Goal: Task Accomplishment & Management: Use online tool/utility

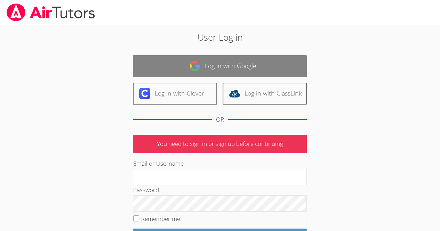
click at [179, 75] on link "Log in with Google" at bounding box center [220, 66] width 174 height 22
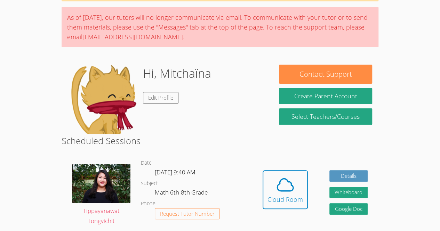
scroll to position [50, 0]
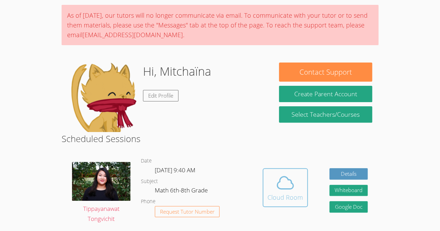
click at [291, 187] on icon at bounding box center [284, 182] width 19 height 19
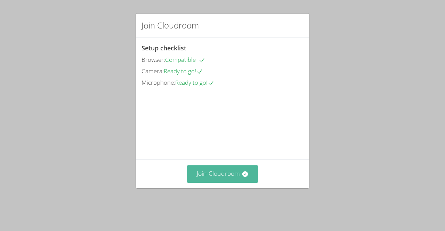
click at [202, 182] on button "Join Cloudroom" at bounding box center [222, 173] width 71 height 17
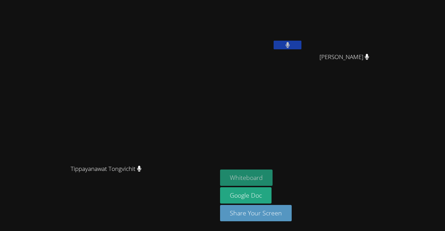
click at [273, 180] on button "Whiteboard" at bounding box center [246, 178] width 52 height 16
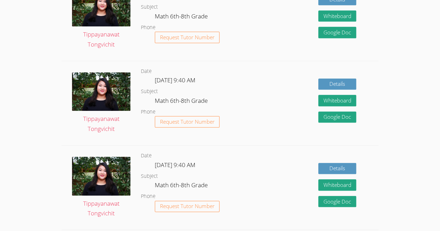
scroll to position [286, 0]
